Goal: Information Seeking & Learning: Find specific page/section

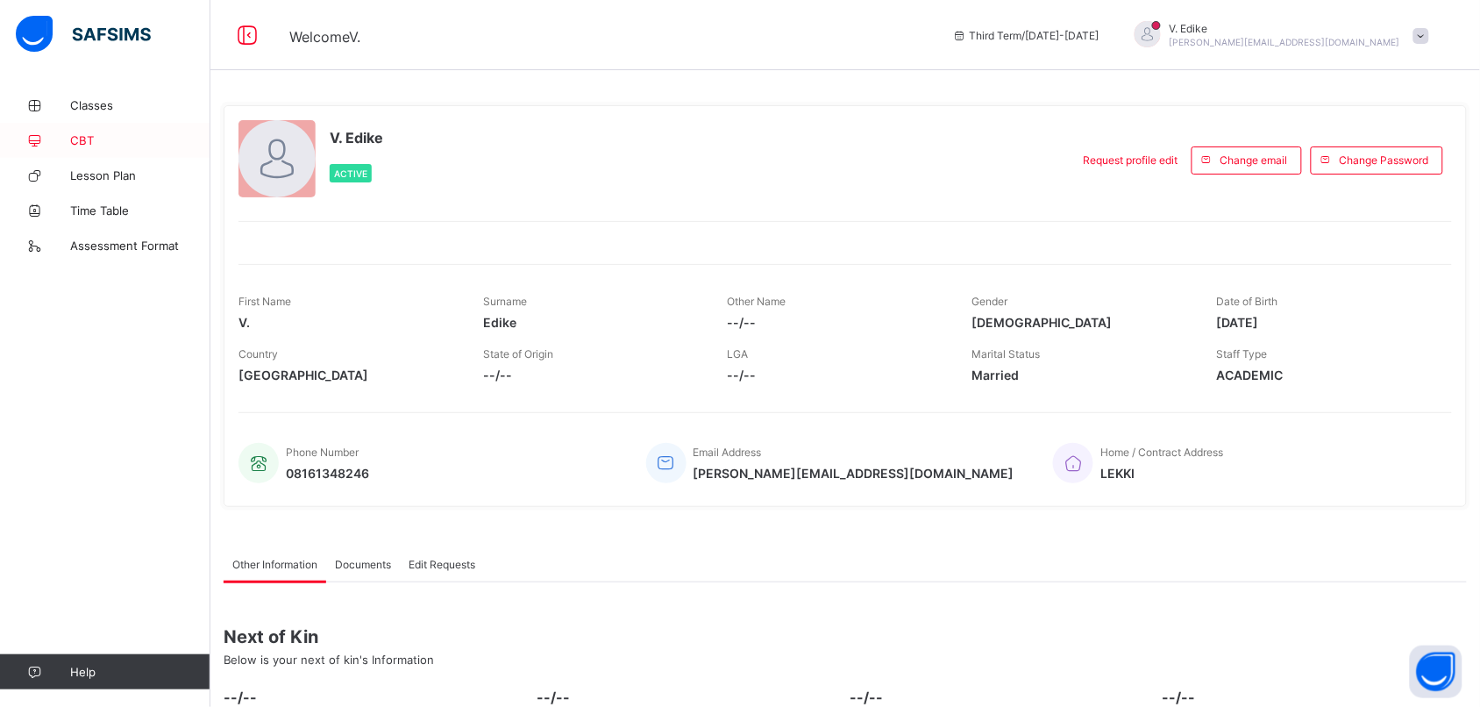
click at [86, 137] on span "CBT" at bounding box center [140, 140] width 140 height 14
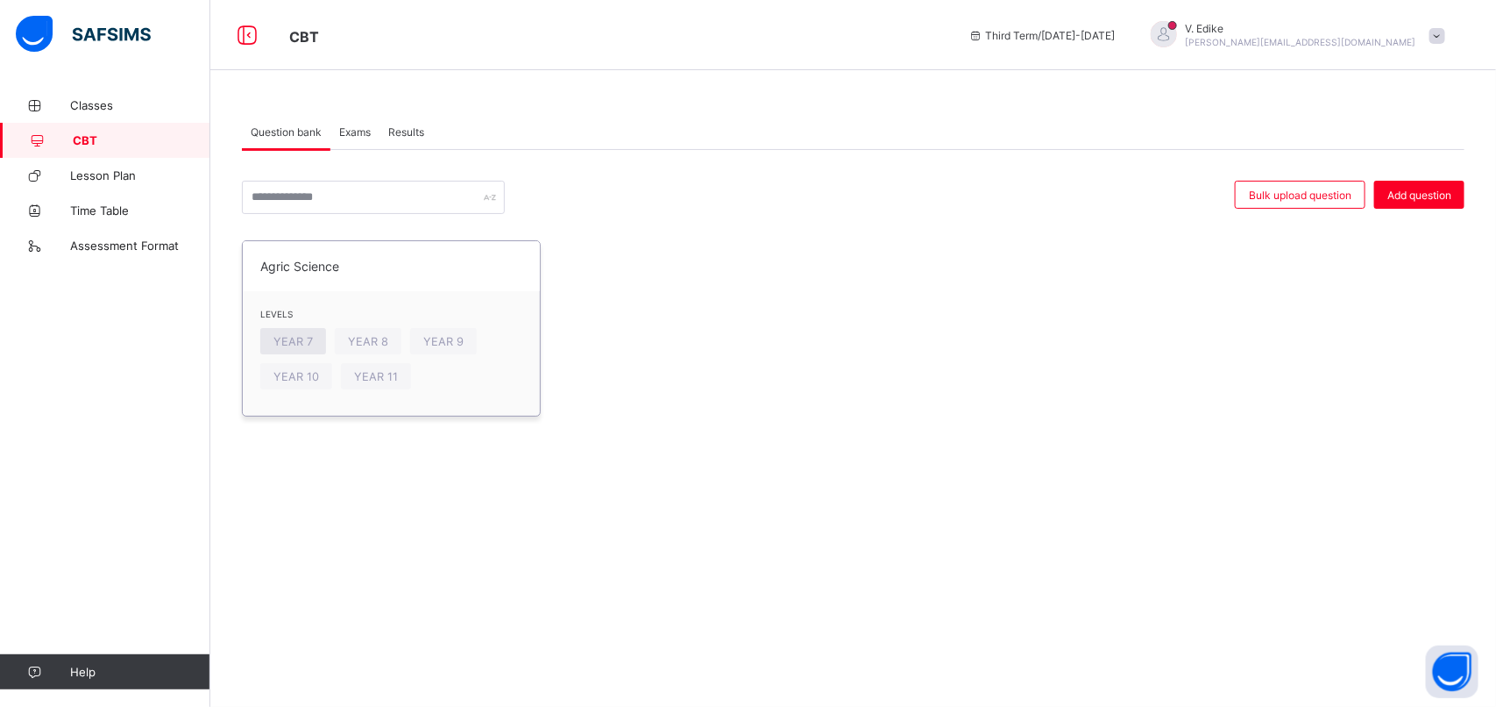
click at [296, 343] on span "YEAR 7" at bounding box center [292, 341] width 39 height 13
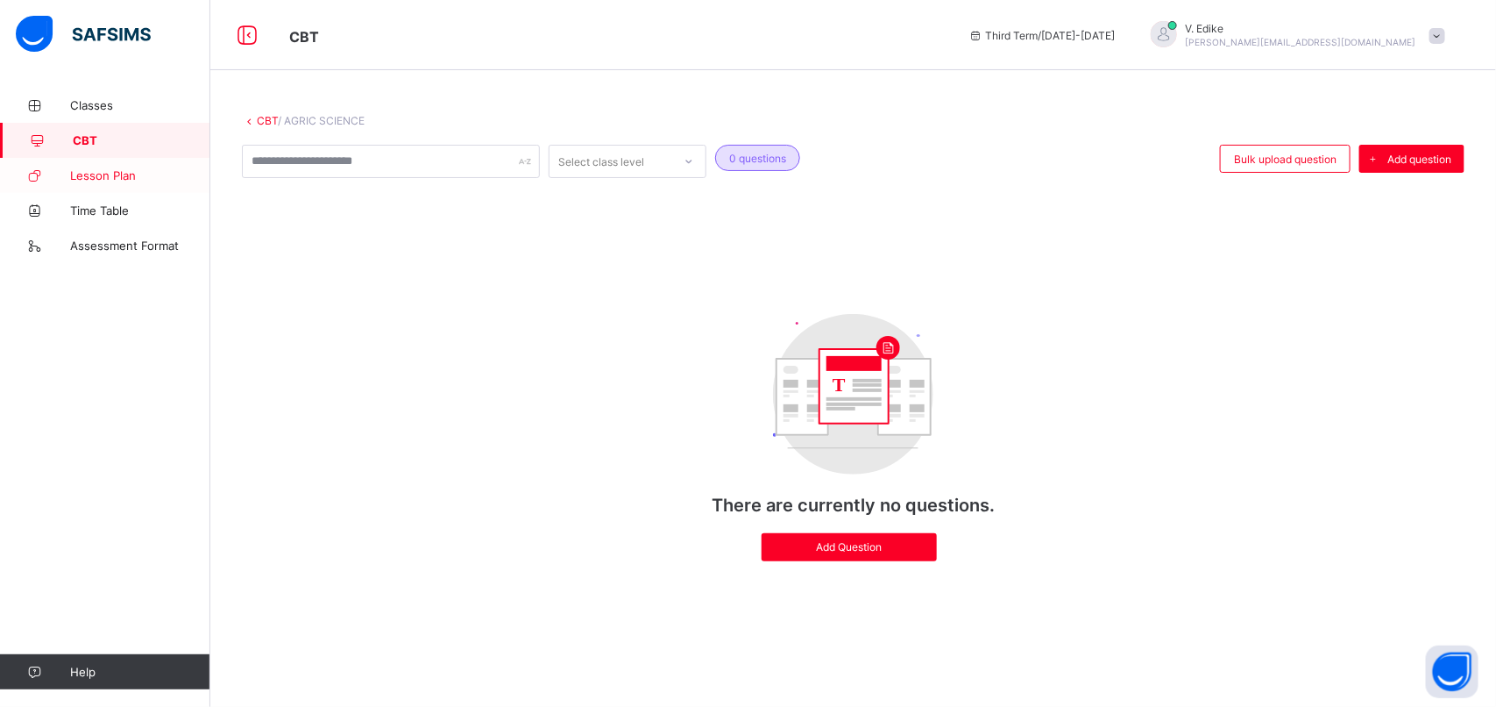
click at [98, 176] on span "Lesson Plan" at bounding box center [140, 175] width 140 height 14
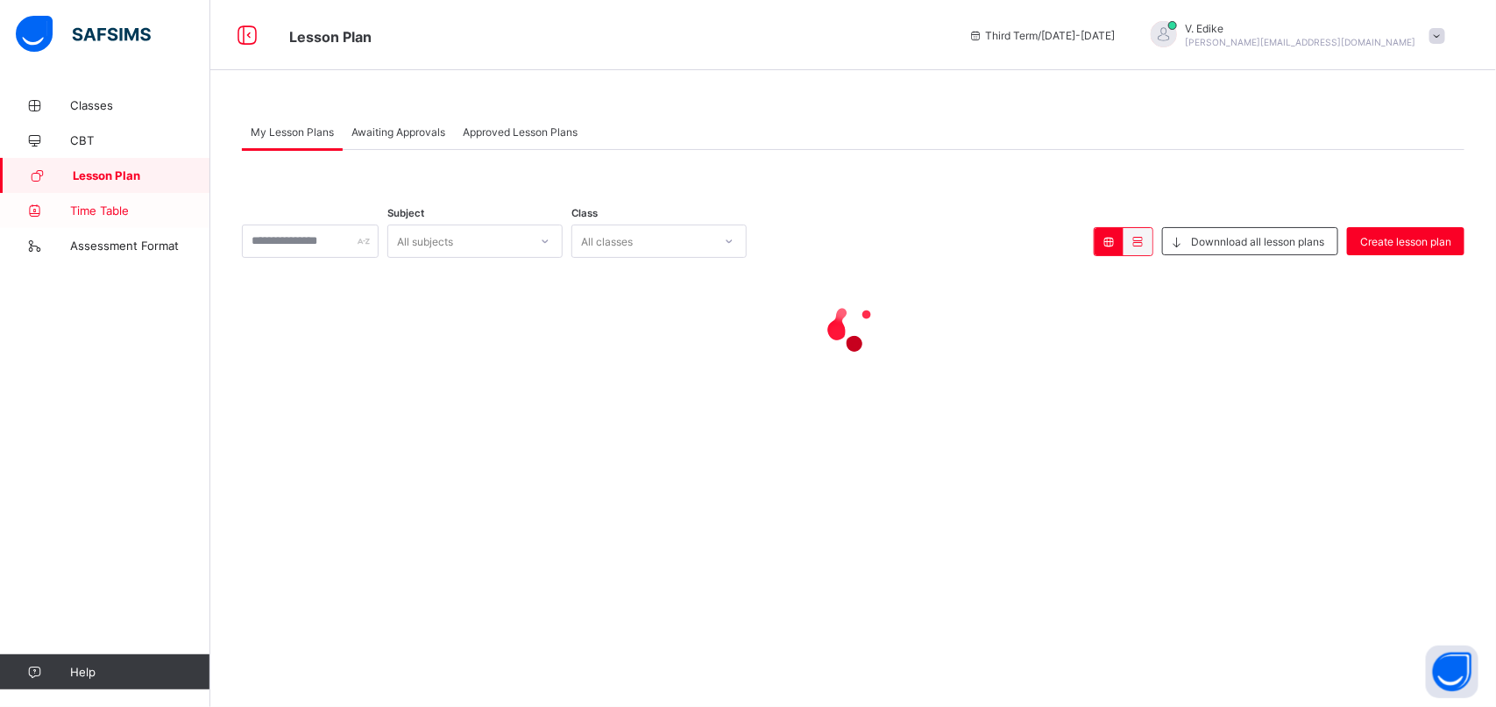
click at [98, 209] on span "Time Table" at bounding box center [140, 210] width 140 height 14
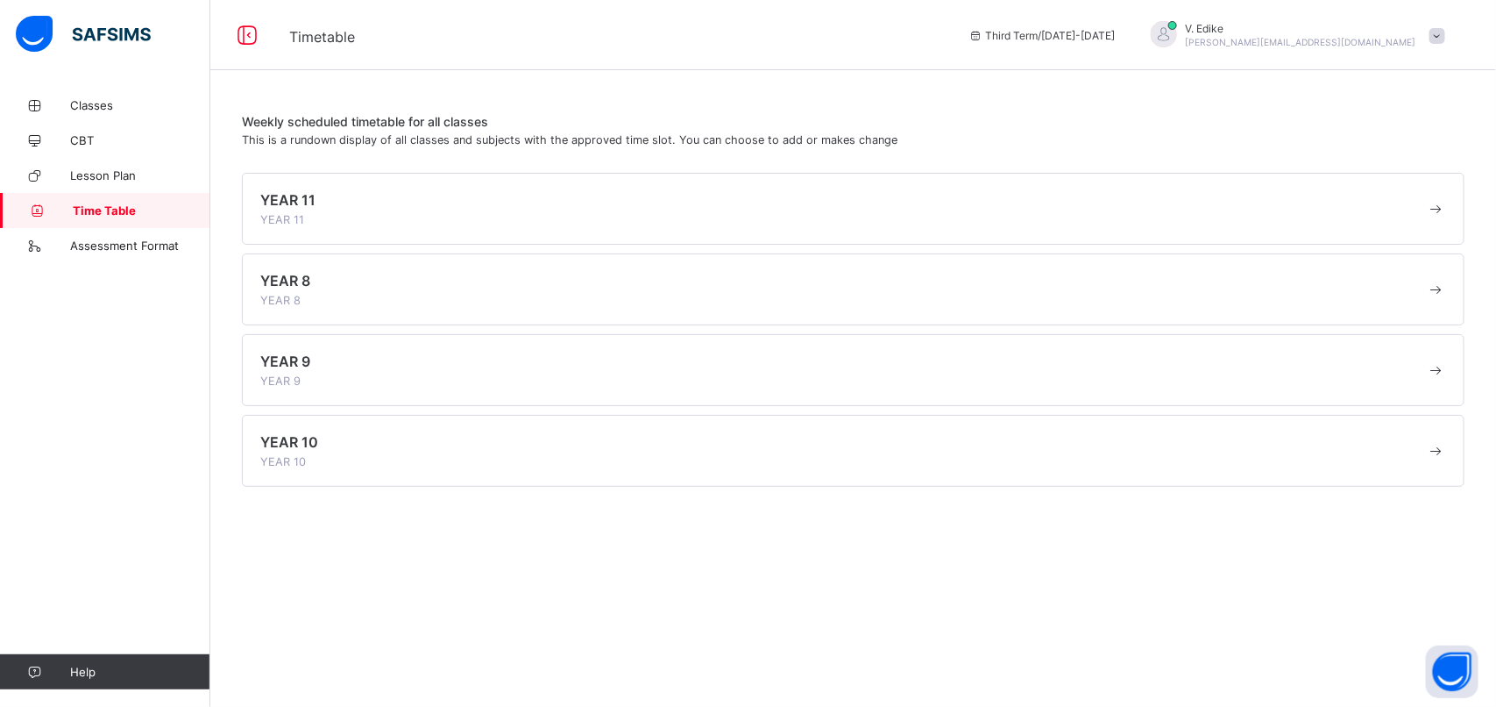
click at [688, 136] on span "This is a rundown display of all classes and subjects with the approved time sl…" at bounding box center [570, 139] width 656 height 13
click at [1381, 88] on div "Weekly scheduled timetable for all classes This is a rundown display of all cla…" at bounding box center [853, 300] width 1286 height 425
click at [1381, 89] on div "Weekly scheduled timetable for all classes This is a rundown display of all cla…" at bounding box center [853, 300] width 1286 height 425
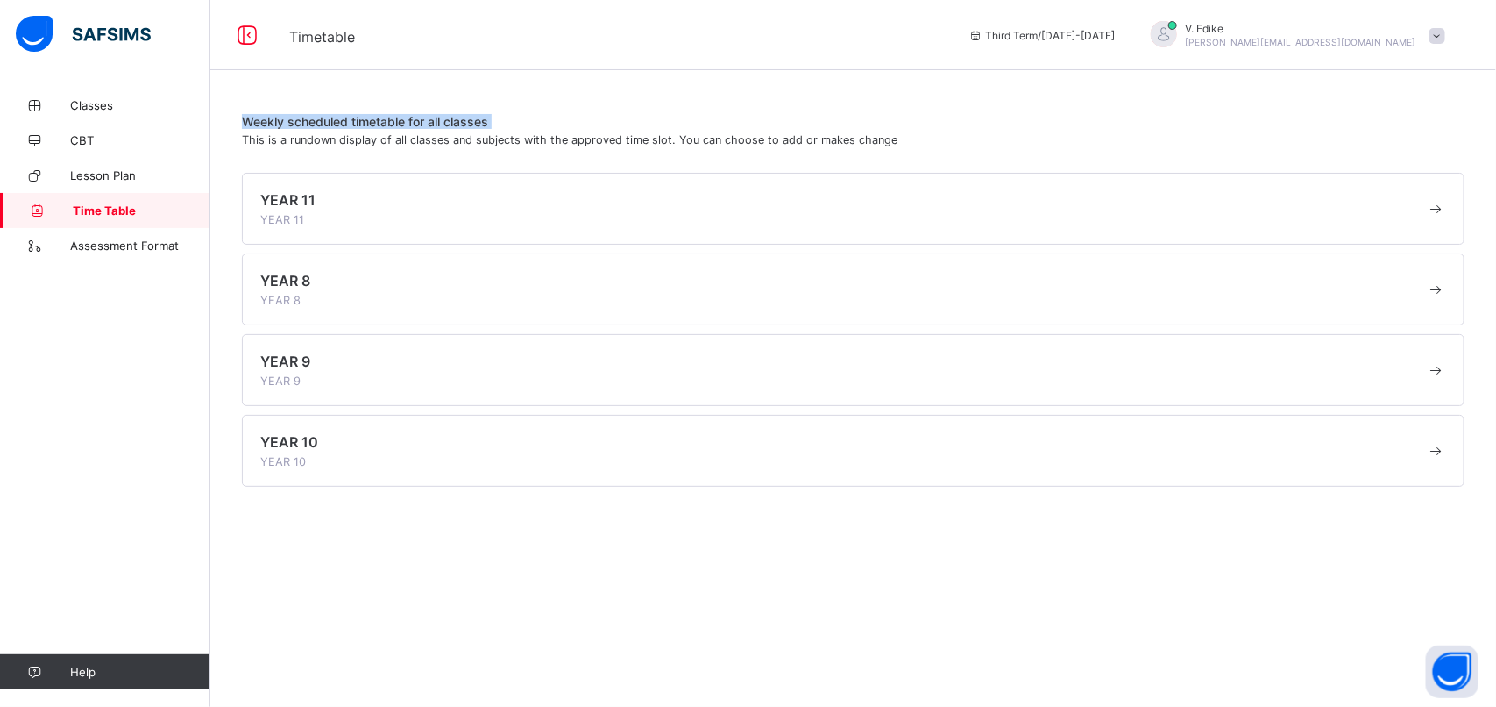
click at [1381, 94] on div "Weekly scheduled timetable for all classes This is a rundown display of all cla…" at bounding box center [853, 300] width 1286 height 425
drag, startPoint x: 1381, startPoint y: 94, endPoint x: 1359, endPoint y: 95, distance: 22.8
click at [1359, 95] on div "Weekly scheduled timetable for all classes This is a rundown display of all cla…" at bounding box center [853, 300] width 1286 height 425
